Goal: Communication & Community: Answer question/provide support

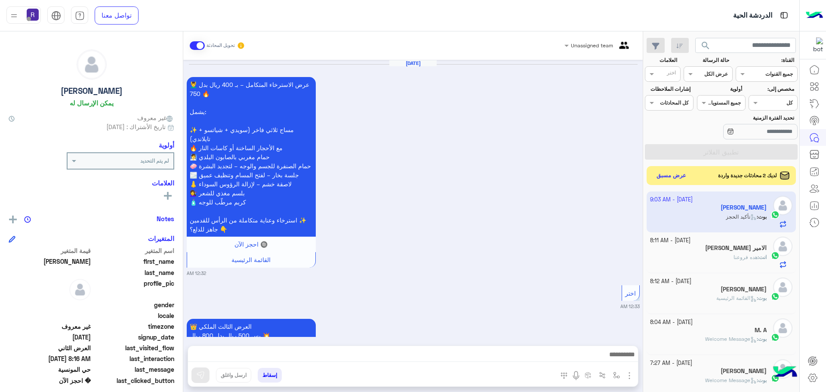
scroll to position [324, 0]
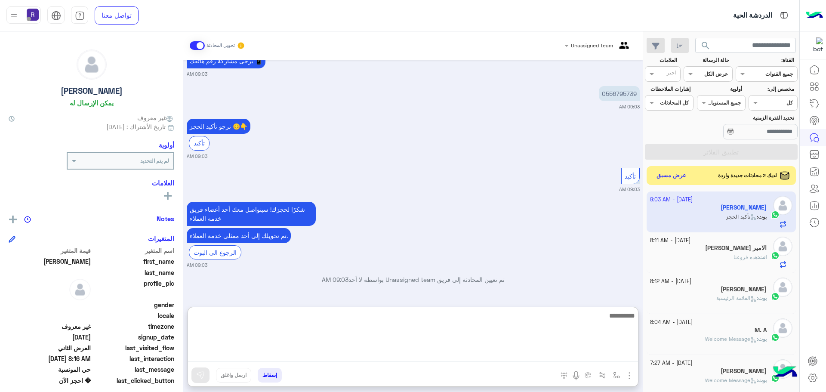
click at [621, 357] on textarea at bounding box center [413, 336] width 450 height 52
type textarea "**********"
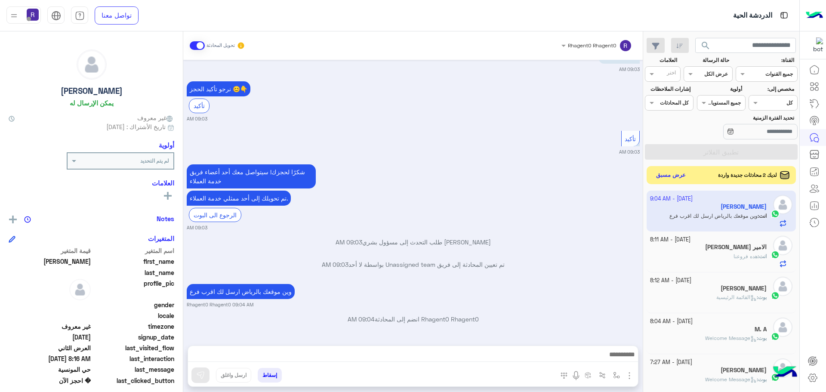
click at [677, 176] on button "عرض مسبق" at bounding box center [671, 175] width 36 height 12
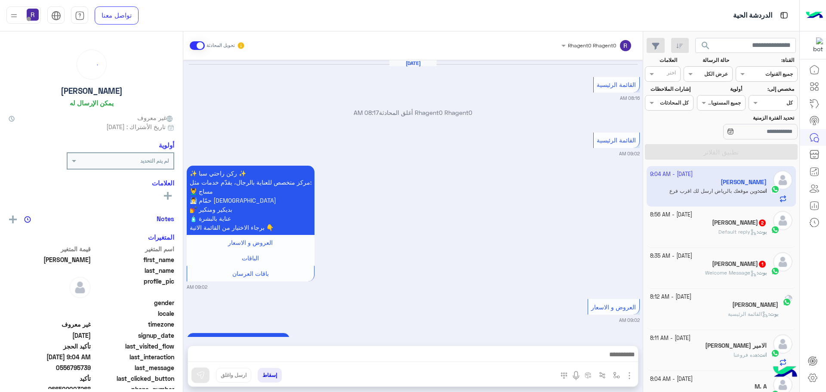
scroll to position [645, 0]
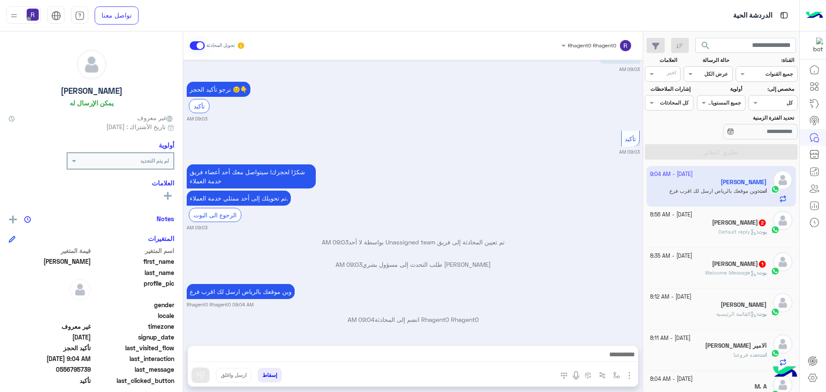
click at [736, 215] on div "[DATE] - 8:56 AM" at bounding box center [708, 215] width 117 height 8
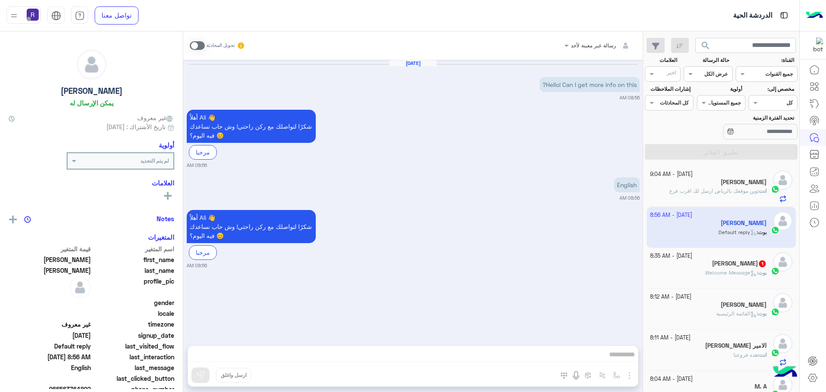
click at [740, 248] on div "[DATE] - 8:35 AM [PERSON_NAME] 1 بوت : Welcome Message" at bounding box center [722, 268] width 150 height 41
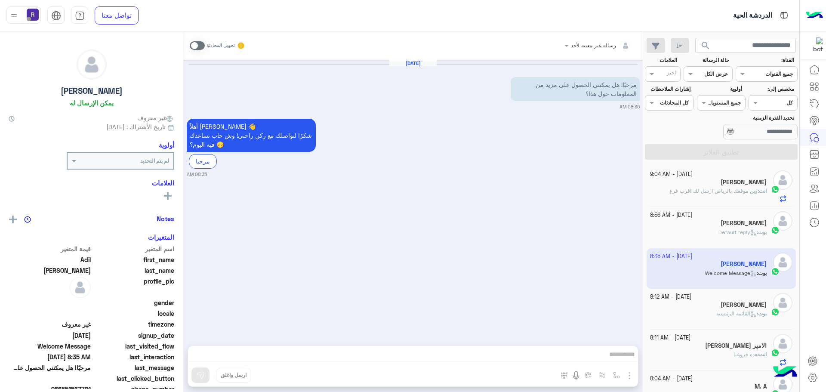
click at [744, 265] on app-inbox-user "[DATE] - 8:35 AM [PERSON_NAME] : Welcome Message" at bounding box center [722, 268] width 150 height 40
click at [708, 188] on div "[PERSON_NAME] : حي المونسية" at bounding box center [708, 195] width 117 height 15
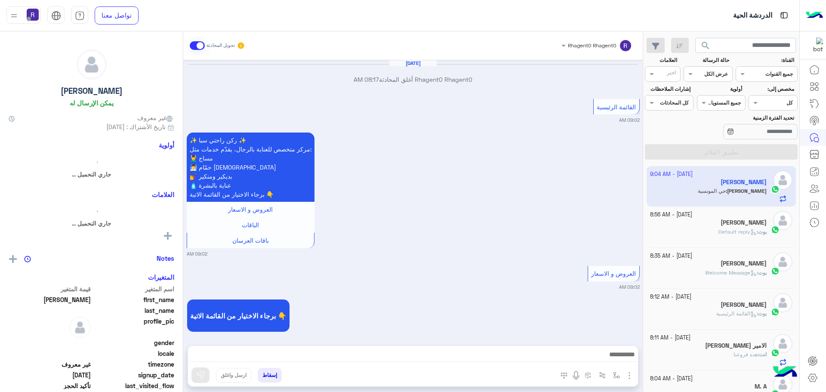
scroll to position [644, 0]
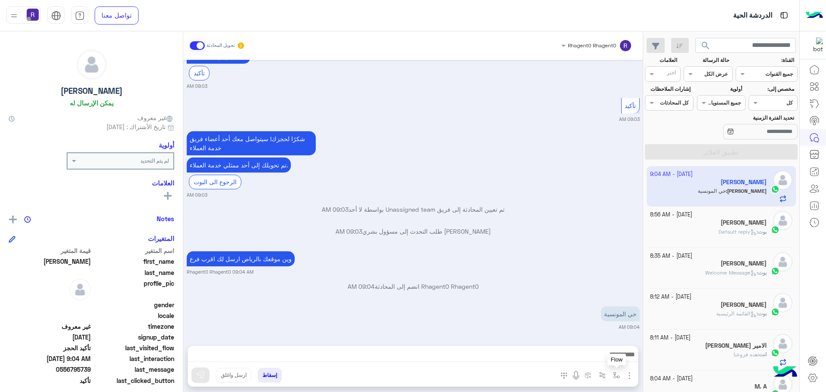
click at [618, 374] on img "button" at bounding box center [616, 375] width 7 height 7
click at [600, 354] on input "text" at bounding box center [597, 355] width 43 height 8
click at [617, 376] on img "button" at bounding box center [616, 375] width 7 height 7
click at [617, 374] on img "button" at bounding box center [616, 375] width 7 height 7
click at [609, 353] on input "text" at bounding box center [597, 355] width 43 height 8
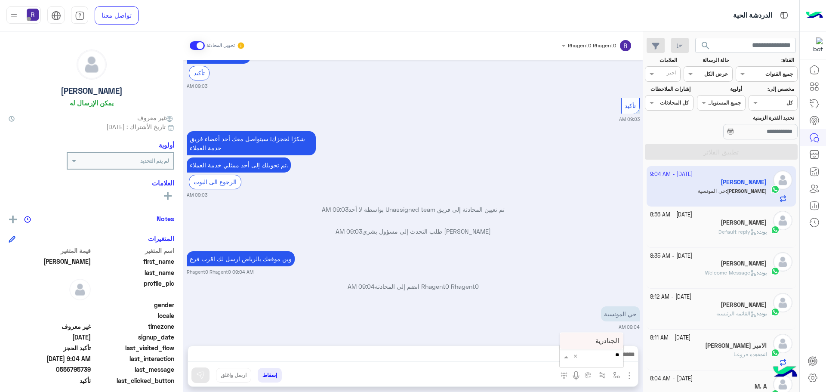
type input "***"
click at [605, 344] on span "الجنادرية" at bounding box center [607, 341] width 24 height 8
type textarea "*********"
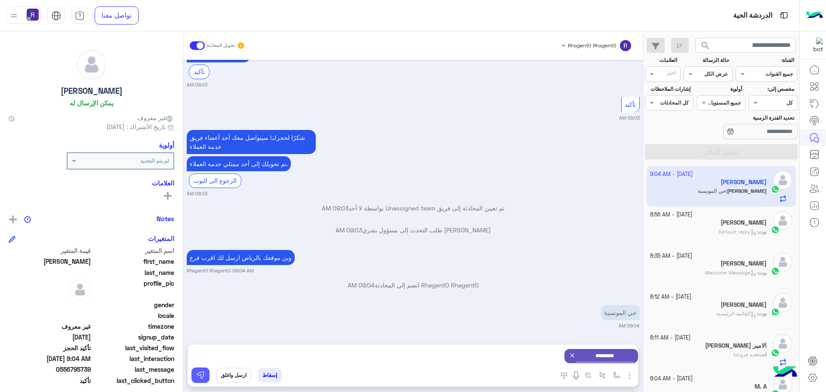
click at [200, 376] on img at bounding box center [200, 375] width 9 height 9
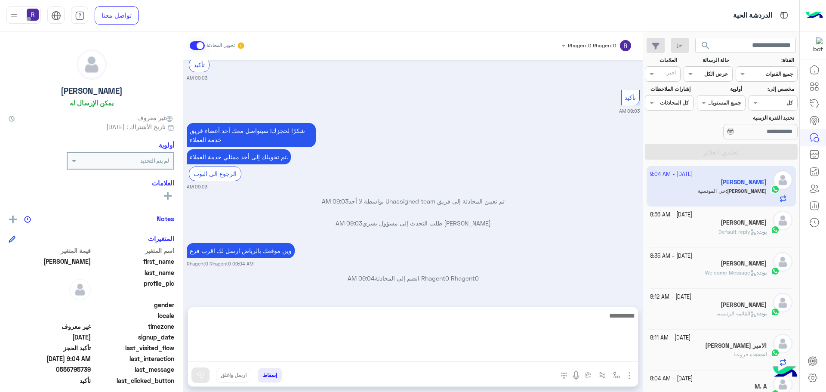
click at [388, 353] on textarea at bounding box center [413, 336] width 450 height 52
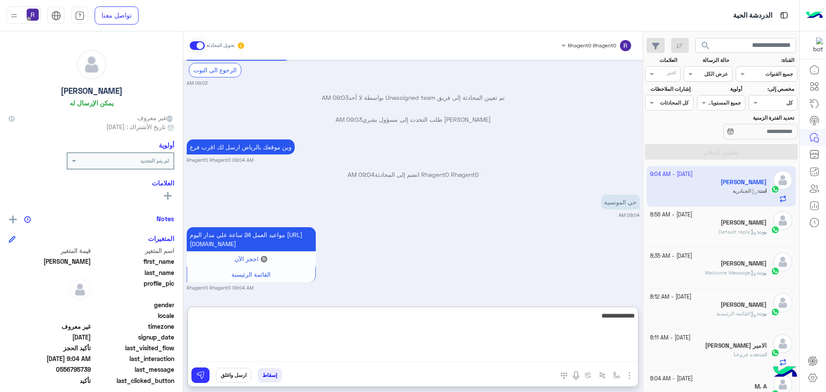
type textarea "**********"
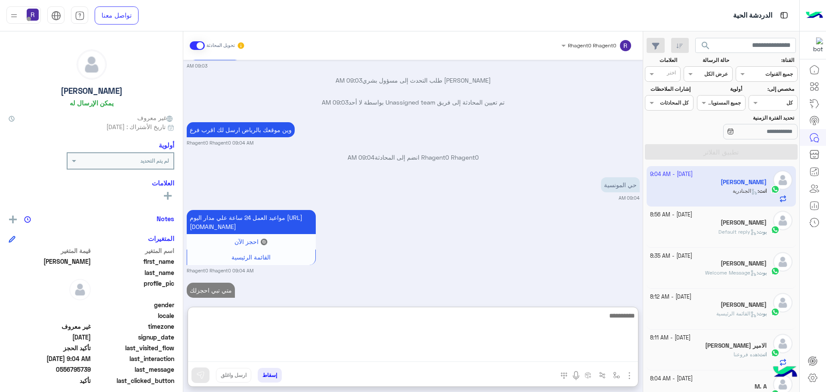
scroll to position [798, 0]
